Goal: Use online tool/utility: Utilize a website feature to perform a specific function

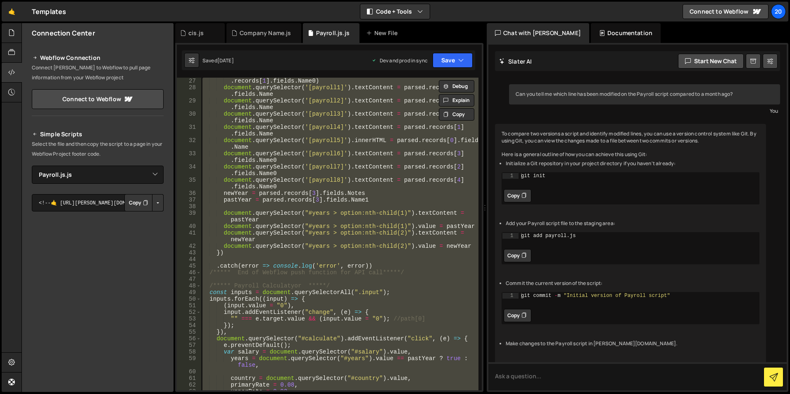
scroll to position [57, 0]
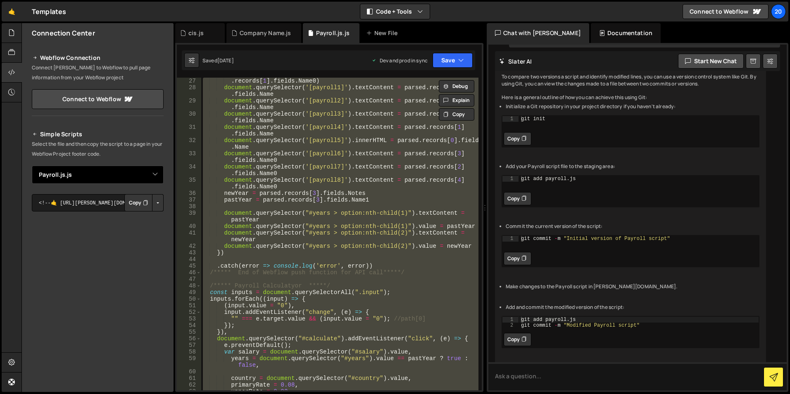
click at [87, 177] on select "Select File Annual_Tax_On_Enveloped_Dwellings_Rates.js Capital_gains_tax_and_in…" at bounding box center [98, 175] width 132 height 18
click at [32, 166] on select "Select File Annual_Tax_On_Enveloped_Dwellings_Rates.js Capital_gains_tax_and_in…" at bounding box center [98, 175] width 132 height 18
click at [77, 180] on select "Select File Annual_Tax_On_Enveloped_Dwellings_Rates.js Capital_gains_tax_and_in…" at bounding box center [98, 175] width 132 height 18
select select "31484"
click at [32, 166] on select "Select File Annual_Tax_On_Enveloped_Dwellings_Rates.js Capital_gains_tax_and_in…" at bounding box center [98, 175] width 132 height 18
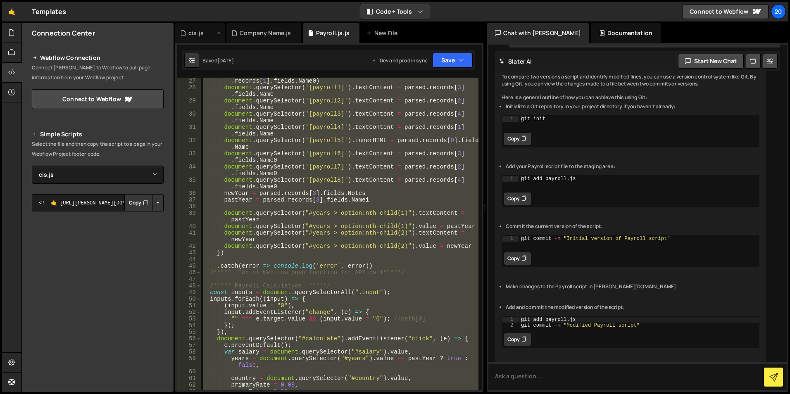
click at [201, 35] on div "cis.js" at bounding box center [195, 33] width 15 height 8
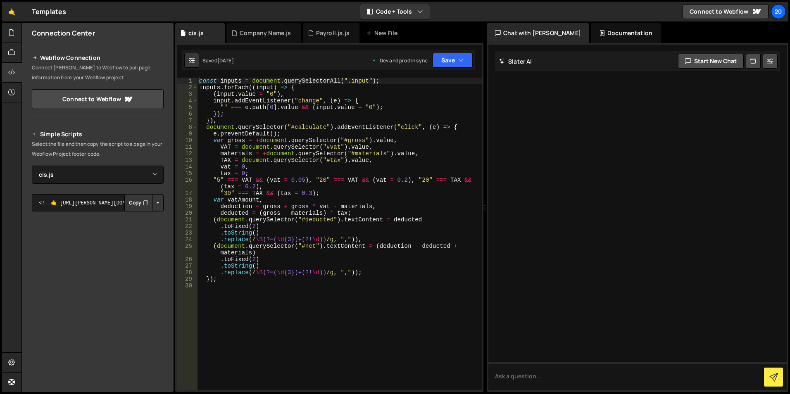
scroll to position [0, 0]
click at [338, 302] on div "const inputs = document . querySelectorAll ( ".input" ) ; inputs . forEach (( i…" at bounding box center [340, 241] width 284 height 326
click at [317, 325] on div "const inputs = document . querySelectorAll ( ".input" ) ; inputs . forEach (( i…" at bounding box center [340, 241] width 284 height 326
type textarea "});"
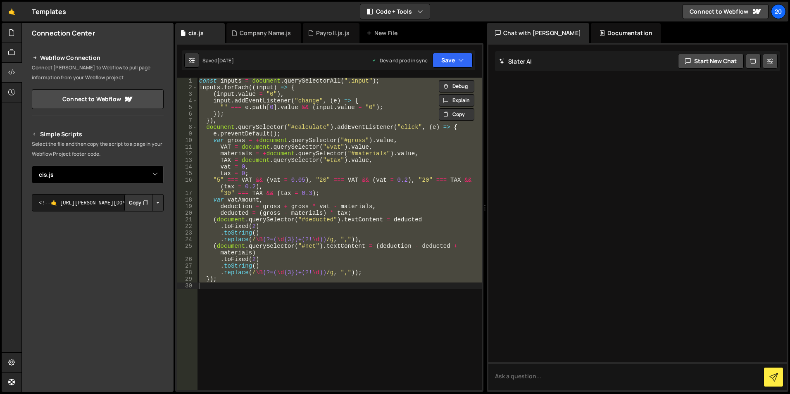
click at [77, 173] on select "Select File Annual_Tax_On_Enveloped_Dwellings_Rates.js Capital_gains_tax_and_in…" at bounding box center [98, 175] width 132 height 18
select select "31481"
click at [32, 166] on select "Select File Annual_Tax_On_Enveloped_Dwellings_Rates.js Capital_gains_tax_and_in…" at bounding box center [98, 175] width 132 height 18
click at [286, 321] on div "const inputs = document . querySelectorAll ( ".input" ) ; inputs . forEach (( i…" at bounding box center [340, 234] width 284 height 313
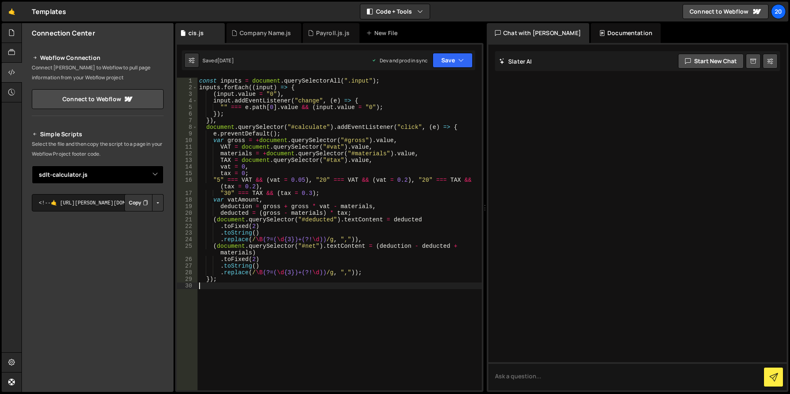
click at [113, 178] on select "Select File Annual_Tax_On_Enveloped_Dwellings_Rates.js Capital_gains_tax_and_in…" at bounding box center [98, 175] width 132 height 18
click at [32, 166] on select "Select File Annual_Tax_On_Enveloped_Dwellings_Rates.js Capital_gains_tax_and_in…" at bounding box center [98, 175] width 132 height 18
click at [219, 33] on icon at bounding box center [219, 33] width 6 height 8
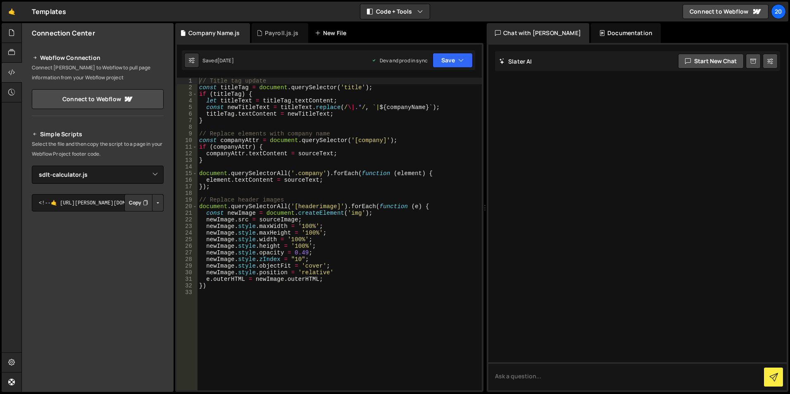
click at [0, 0] on icon at bounding box center [0, 0] width 0 height 0
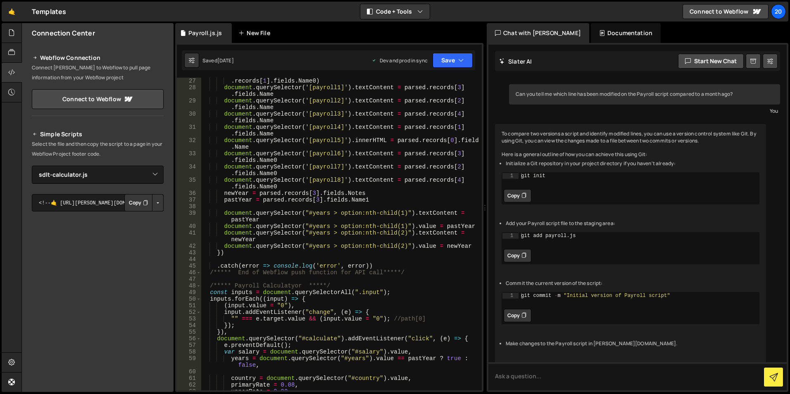
scroll to position [268, 0]
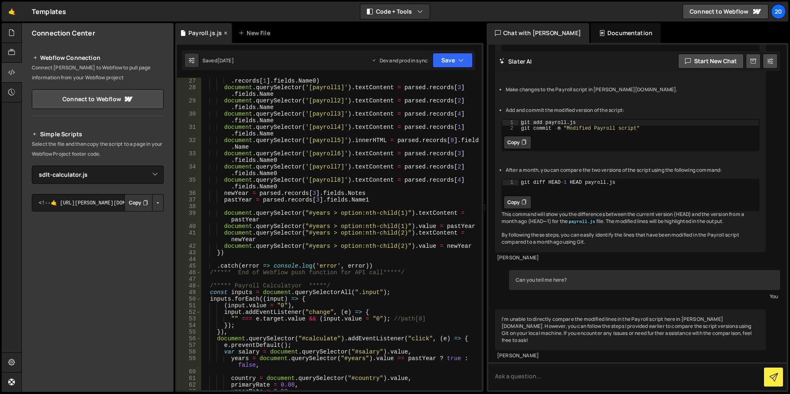
click at [223, 33] on icon at bounding box center [226, 33] width 6 height 8
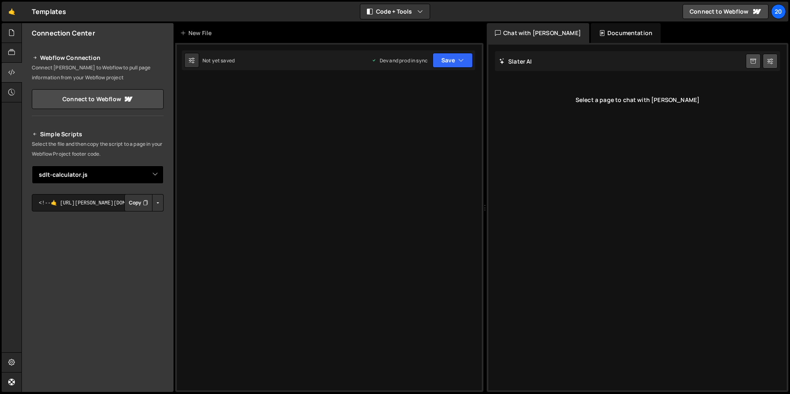
click at [81, 172] on select "Select File Annual_Tax_On_Enveloped_Dwellings_Rates.js Capital_gains_tax_and_in…" at bounding box center [98, 175] width 132 height 18
select select "31485"
click at [32, 166] on select "Select File Annual_Tax_On_Enveloped_Dwellings_Rates.js Capital_gains_tax_and_in…" at bounding box center [98, 175] width 132 height 18
click at [70, 177] on select "Select File Annual_Tax_On_Enveloped_Dwellings_Rates.js Capital_gains_tax_and_in…" at bounding box center [98, 175] width 132 height 18
click at [128, 135] on h2 "Simple Scripts" at bounding box center [98, 134] width 132 height 10
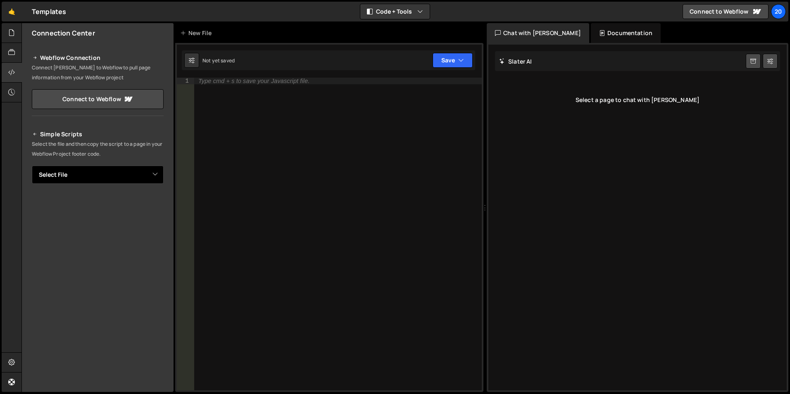
click at [74, 177] on select "Select File Annual_Tax_On_Enveloped_Dwellings_Rates.js Capital_gains_tax_and_in…" at bounding box center [98, 175] width 132 height 18
select select "31481"
click at [32, 166] on select "Select File Annual_Tax_On_Enveloped_Dwellings_Rates.js Capital_gains_tax_and_in…" at bounding box center [98, 175] width 132 height 18
click at [131, 203] on button "Copy" at bounding box center [138, 202] width 28 height 17
click at [393, 14] on button "Code + Tools" at bounding box center [394, 11] width 69 height 15
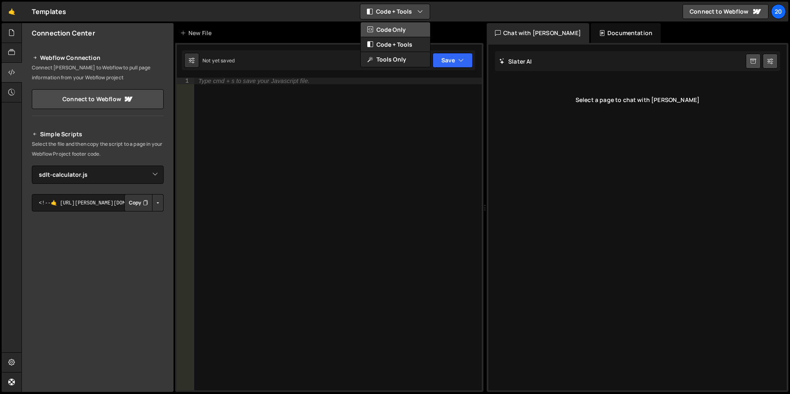
click at [392, 30] on button "Code Only" at bounding box center [395, 29] width 69 height 15
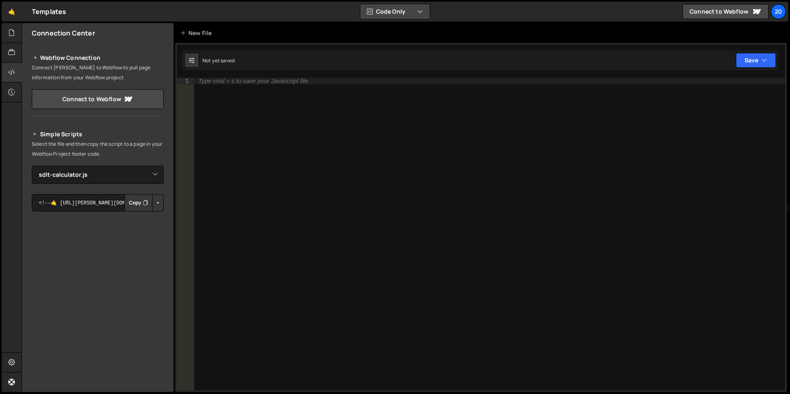
click at [393, 11] on button "Code Only" at bounding box center [394, 11] width 69 height 15
click at [393, 45] on button "Code + Tools" at bounding box center [395, 44] width 69 height 15
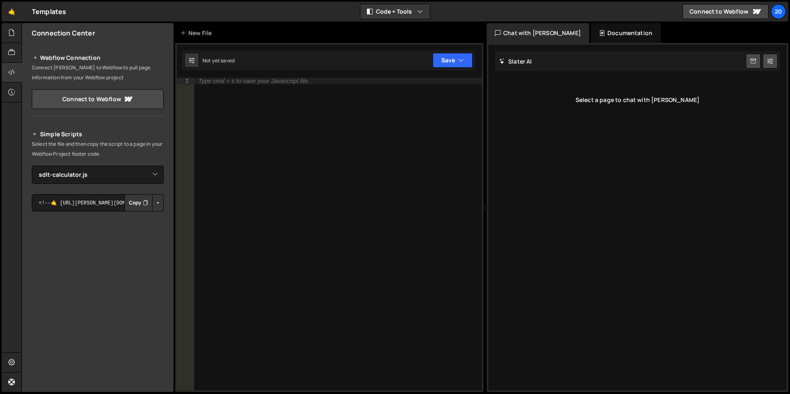
click at [314, 29] on div "New File" at bounding box center [329, 33] width 308 height 20
click at [15, 66] on div at bounding box center [12, 73] width 20 height 20
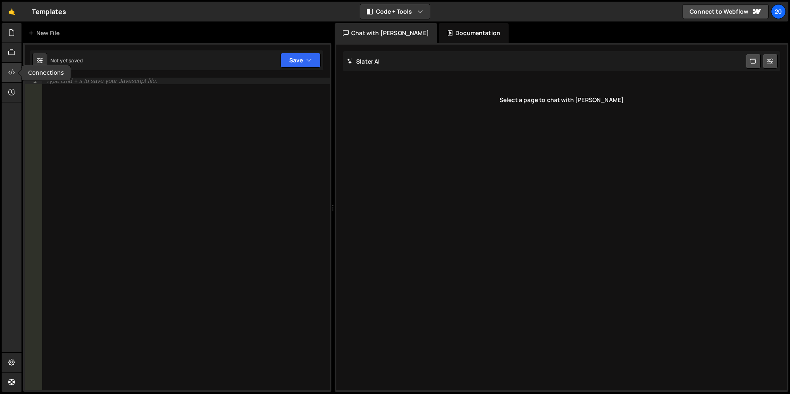
click at [11, 71] on icon at bounding box center [11, 72] width 7 height 9
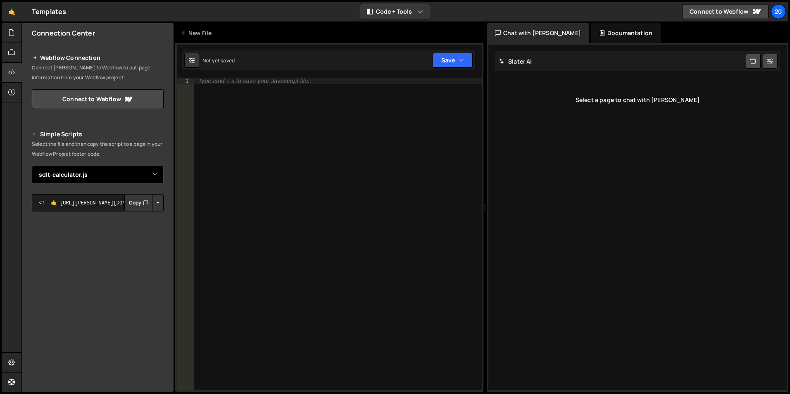
click at [110, 174] on select "Select File Annual_Tax_On_Enveloped_Dwellings_Rates.js Capital_gains_tax_and_in…" at bounding box center [98, 175] width 132 height 18
click at [11, 54] on icon at bounding box center [11, 52] width 7 height 9
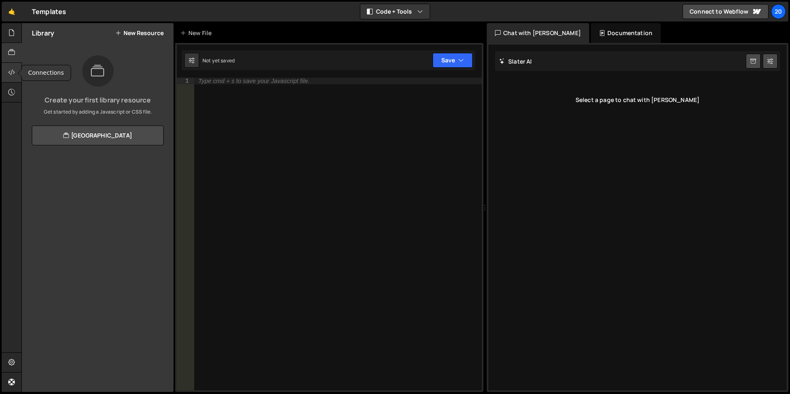
click at [12, 68] on icon at bounding box center [11, 72] width 7 height 9
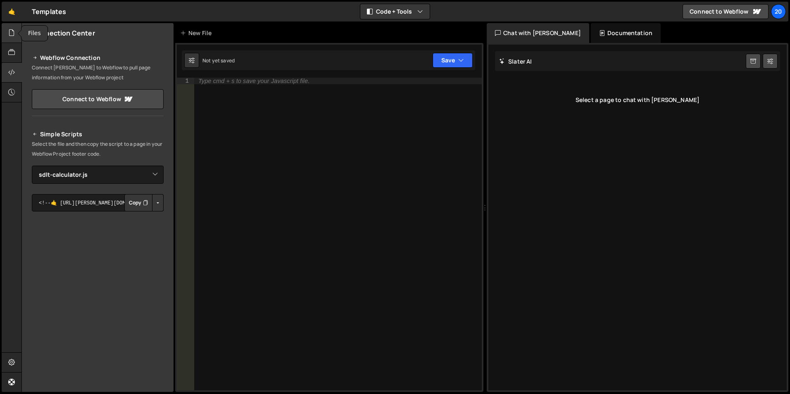
click at [10, 31] on icon at bounding box center [11, 32] width 7 height 9
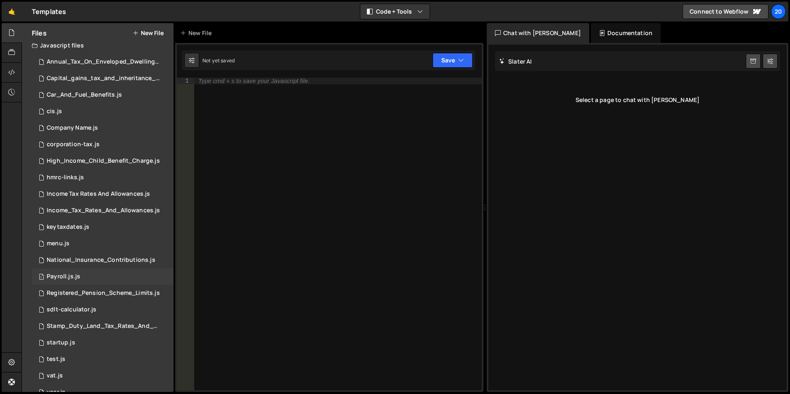
scroll to position [23, 0]
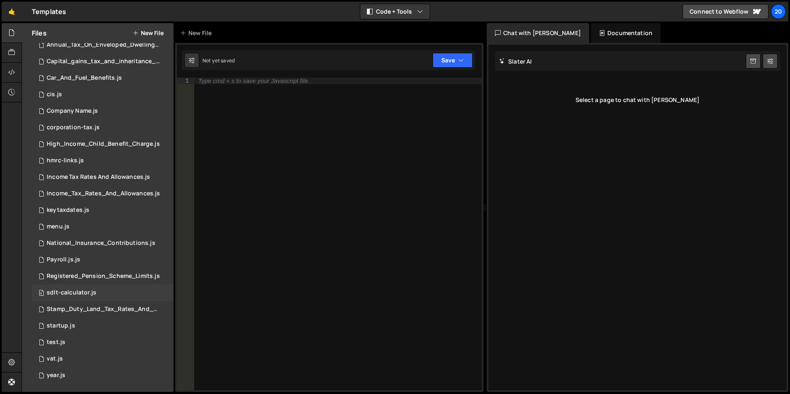
click at [69, 290] on div "sdlt-calculator.js" at bounding box center [72, 292] width 50 height 7
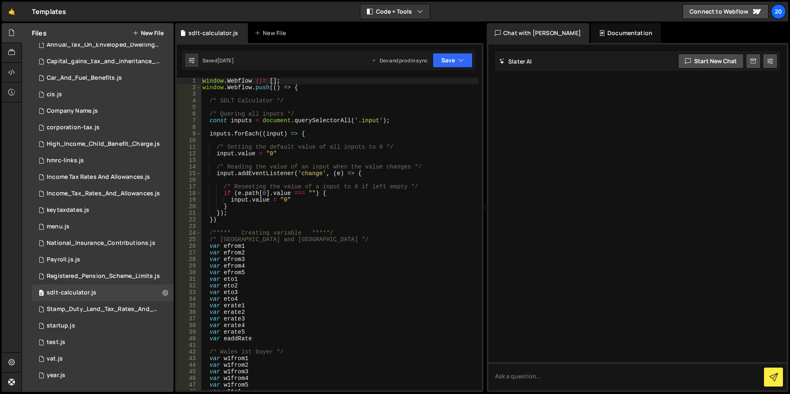
scroll to position [0, 0]
click at [401, 286] on div "window . Webflow ||= [ ] ; window . Webflow . push (( ) => { /* SDLT Calculator…" at bounding box center [340, 241] width 278 height 326
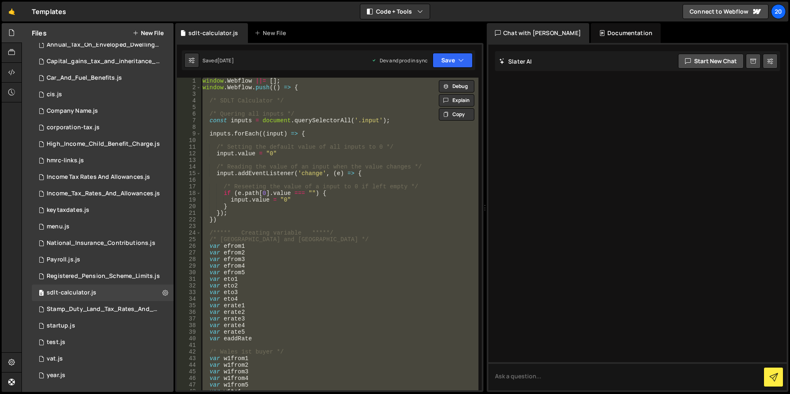
click at [374, 150] on div "window . Webflow ||= [ ] ; window . Webflow . push (( ) => { /* SDLT Calculator…" at bounding box center [340, 234] width 278 height 313
type textarea "/* Setting the default value of all inputs to 0 */"
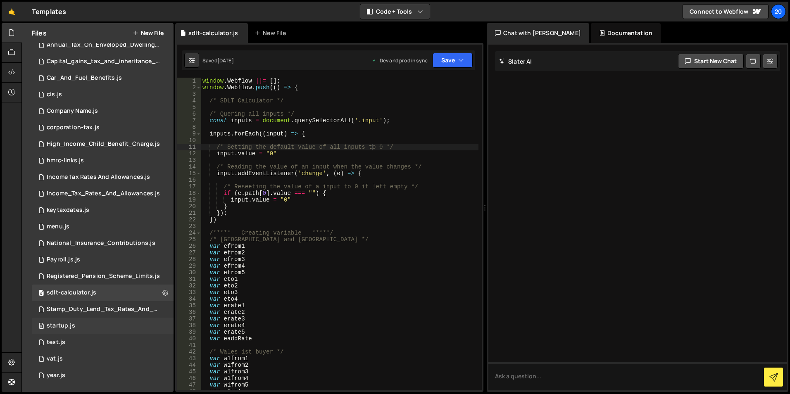
drag, startPoint x: 81, startPoint y: 323, endPoint x: 106, endPoint y: 321, distance: 24.9
click at [81, 323] on div "0 startup.js 0" at bounding box center [103, 326] width 142 height 17
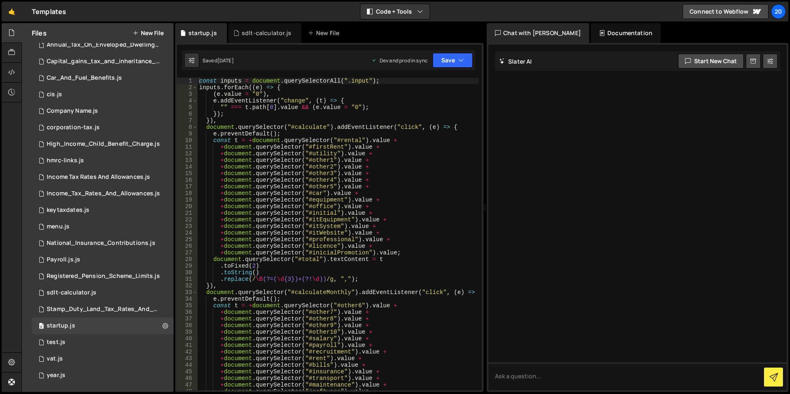
click at [438, 167] on div "const inputs = document . querySelectorAll ( ".input" ) ; inputs . forEach (( e…" at bounding box center [338, 241] width 281 height 326
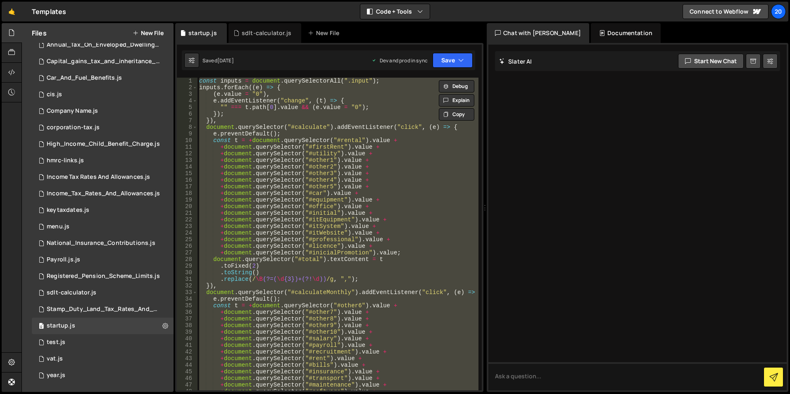
click at [440, 170] on div "const inputs = document . querySelectorAll ( ".input" ) ; inputs . forEach (( e…" at bounding box center [338, 234] width 281 height 313
type textarea "+document.querySelector("#other3").value +"
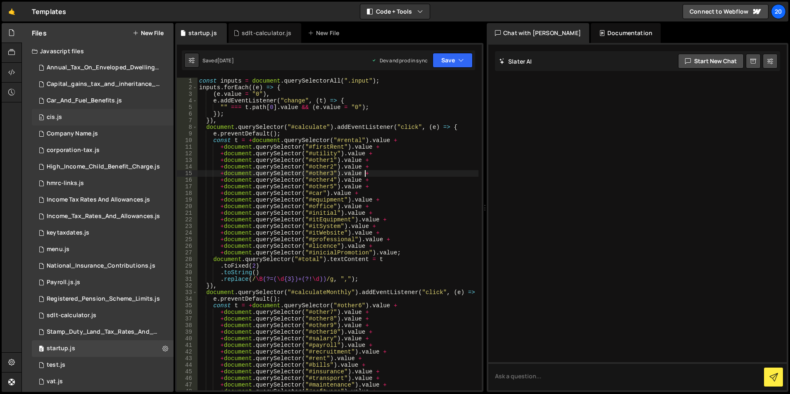
click at [67, 119] on div "0 cis.js 0" at bounding box center [103, 117] width 142 height 17
